Goal: Task Accomplishment & Management: Complete application form

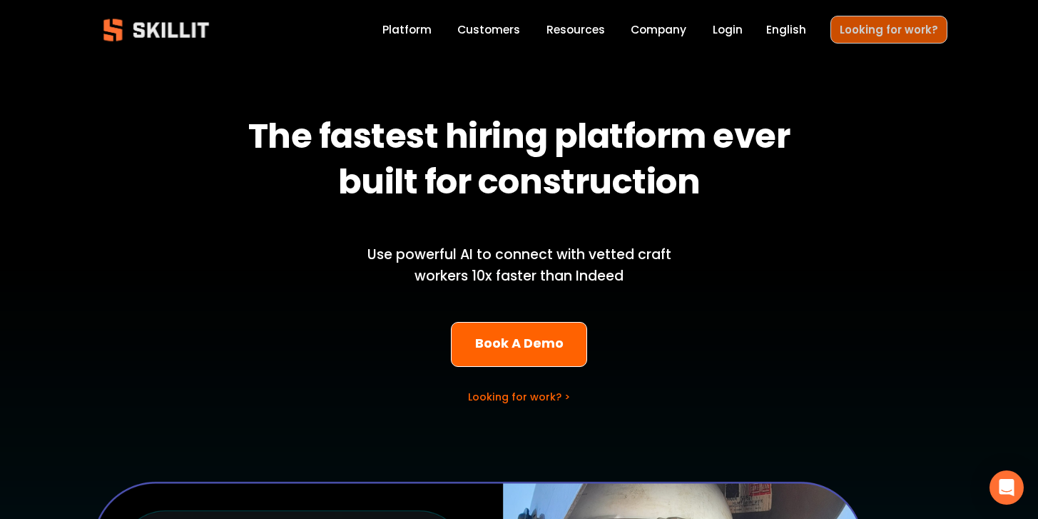
click at [875, 36] on link "Looking for work?" at bounding box center [888, 30] width 117 height 28
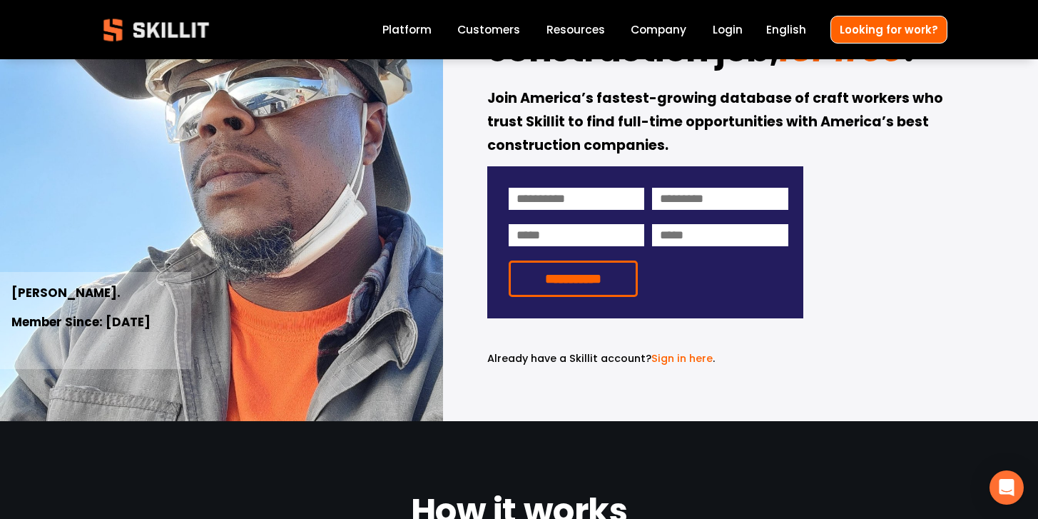
scroll to position [3, 0]
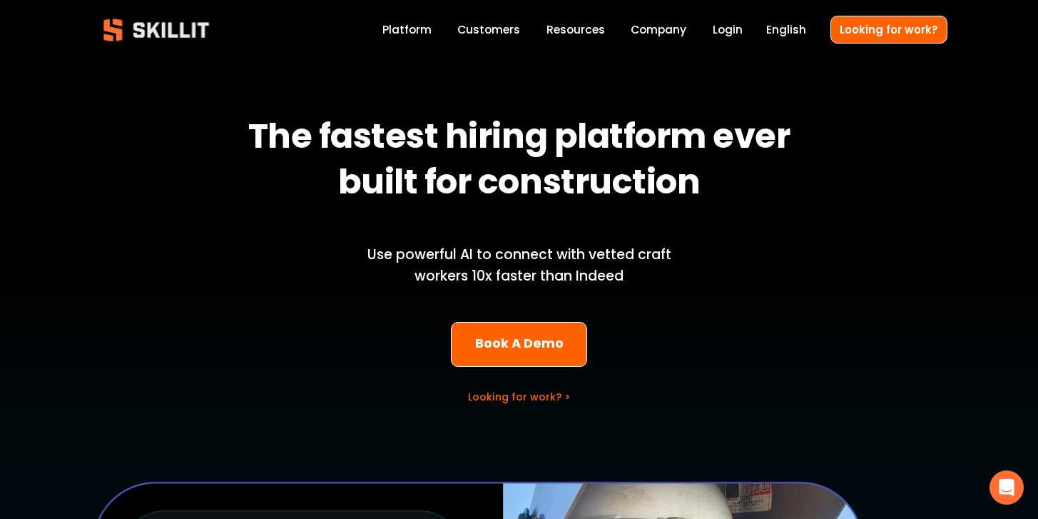
click at [730, 31] on link "Login" at bounding box center [727, 29] width 30 height 19
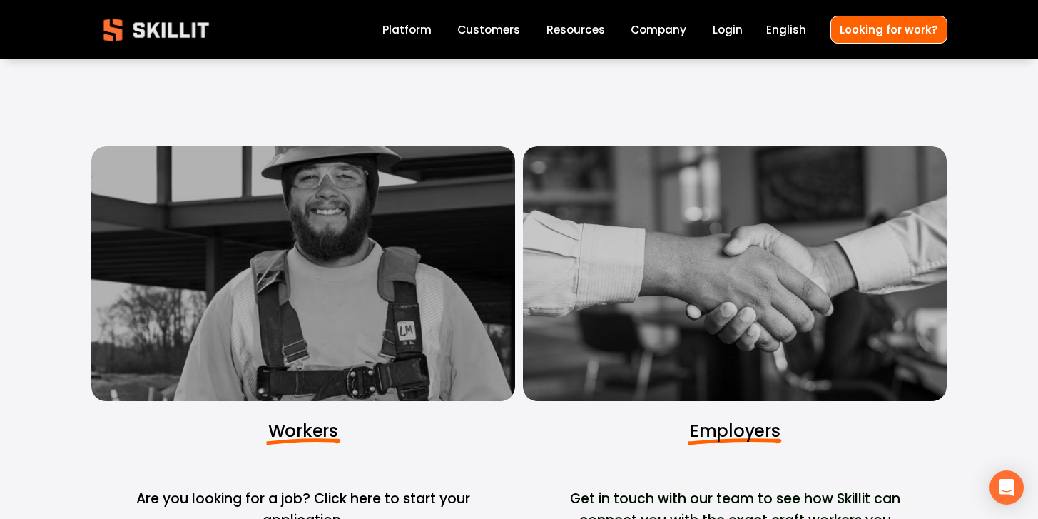
scroll to position [9, 0]
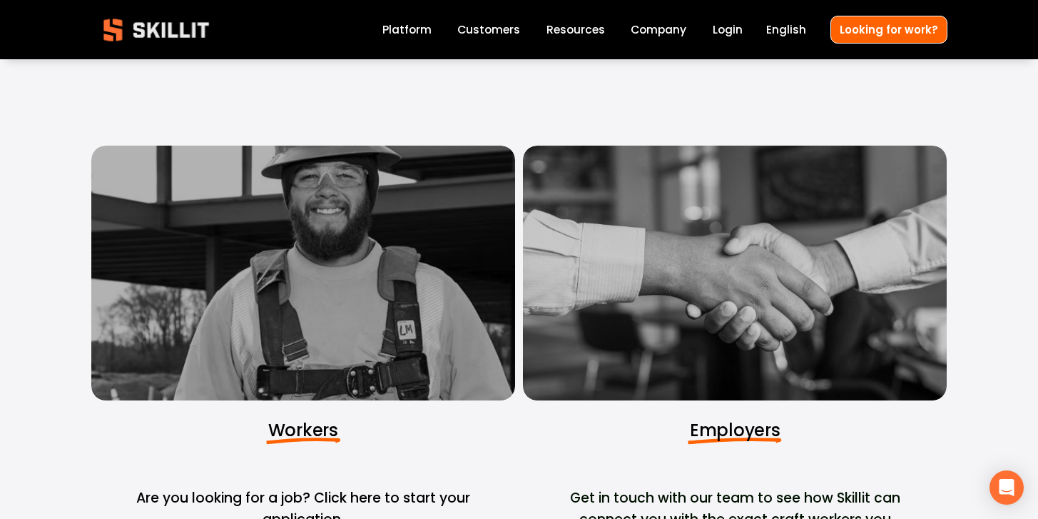
click at [407, 336] on div at bounding box center [303, 272] width 424 height 255
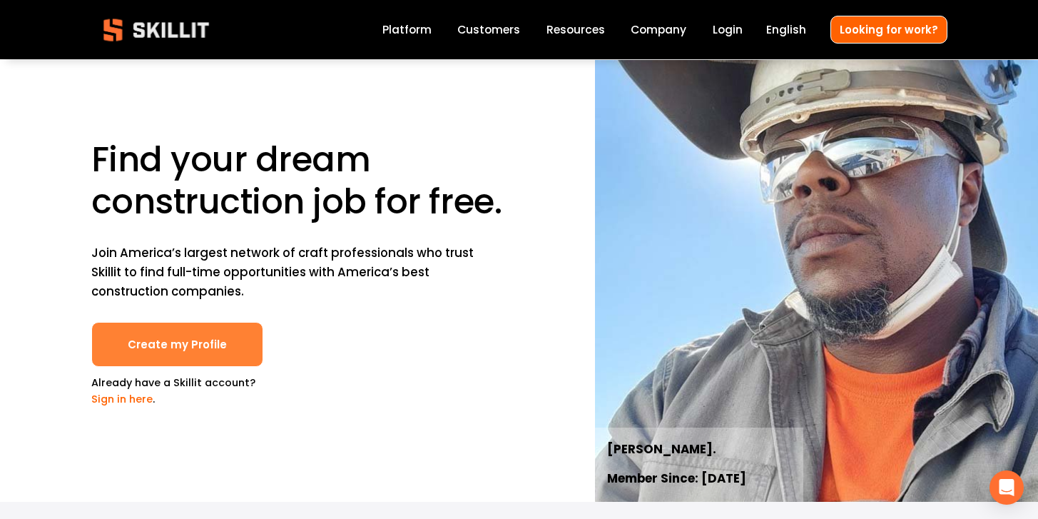
click at [235, 337] on link "Create my Profile" at bounding box center [177, 344] width 172 height 45
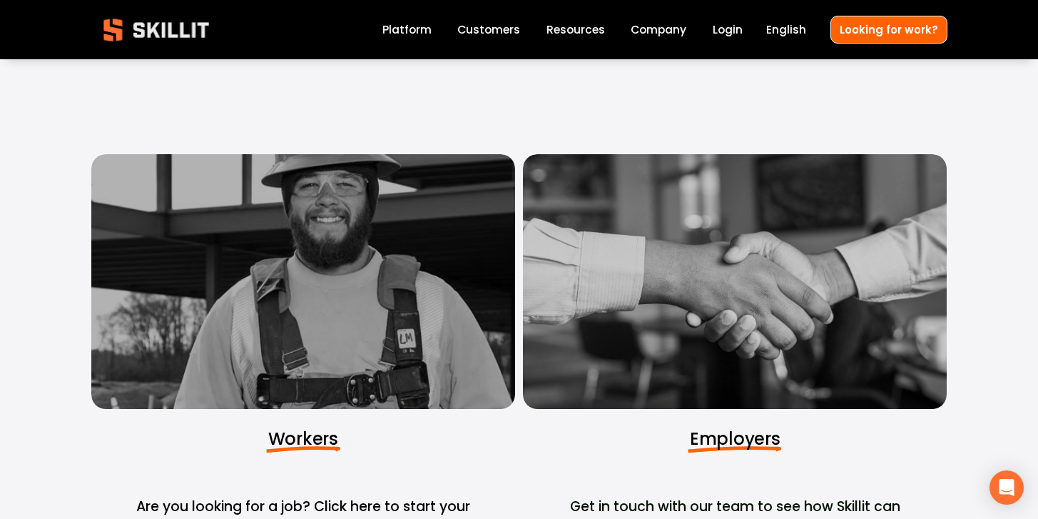
click at [445, 325] on div at bounding box center [303, 281] width 424 height 255
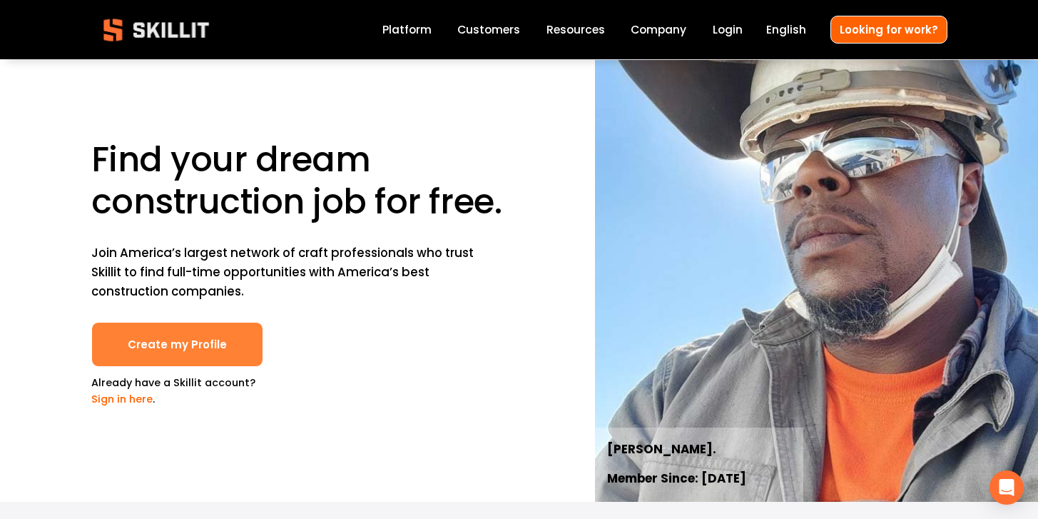
click at [240, 344] on link "Create my Profile" at bounding box center [177, 344] width 172 height 45
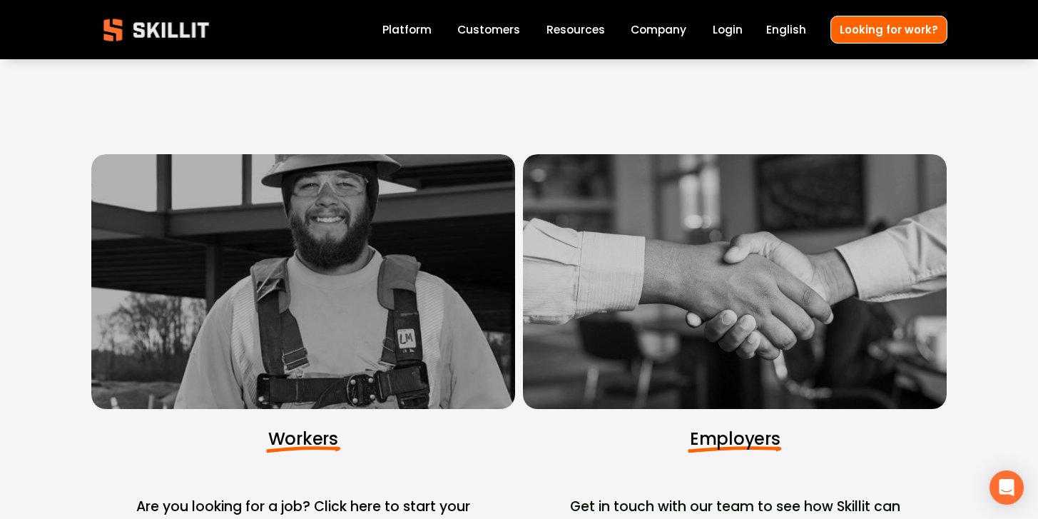
click at [317, 293] on div at bounding box center [303, 281] width 424 height 255
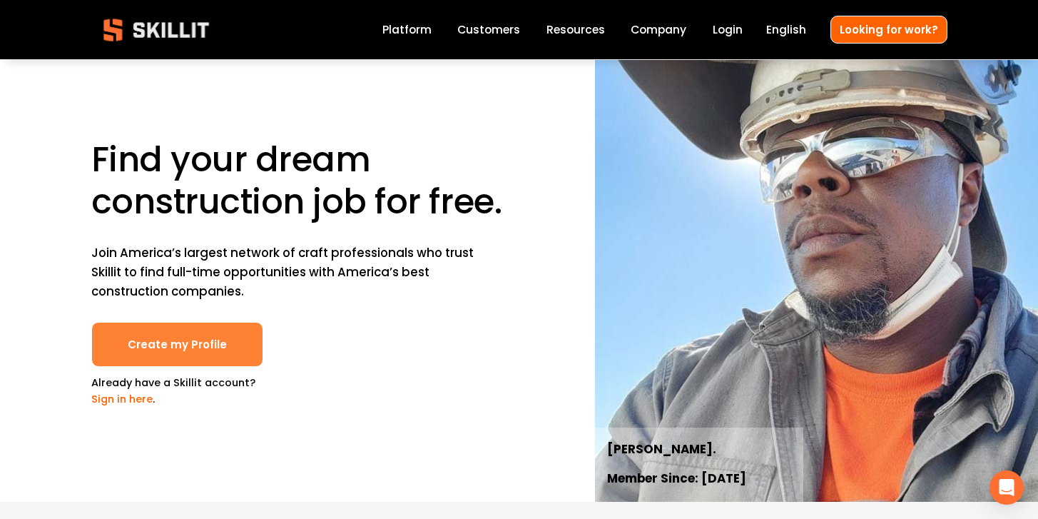
click at [199, 344] on link "Create my Profile" at bounding box center [177, 344] width 172 height 45
